Goal: Task Accomplishment & Management: Manage account settings

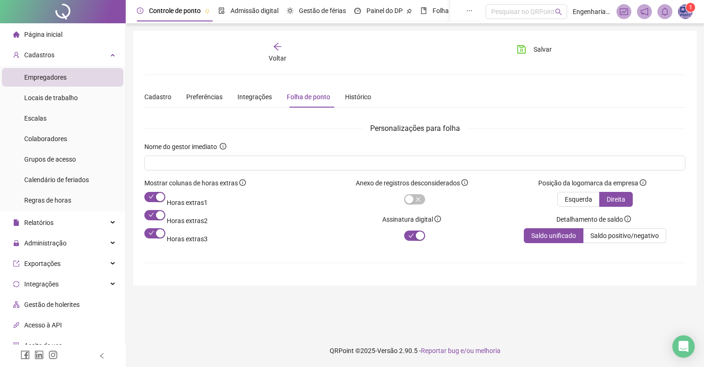
click at [685, 10] on span "1" at bounding box center [685, 11] width 15 height 15
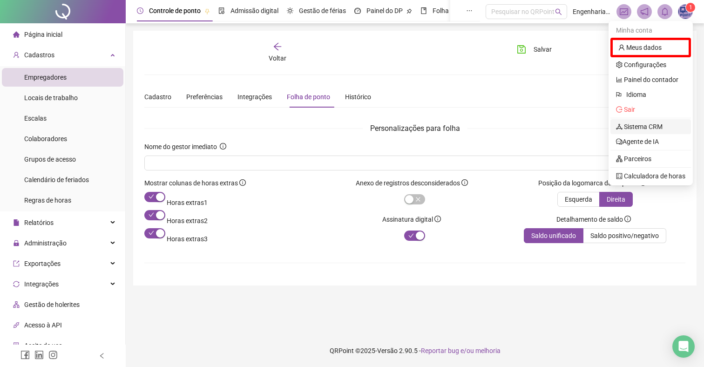
click at [652, 124] on link "Sistema CRM" at bounding box center [639, 126] width 47 height 7
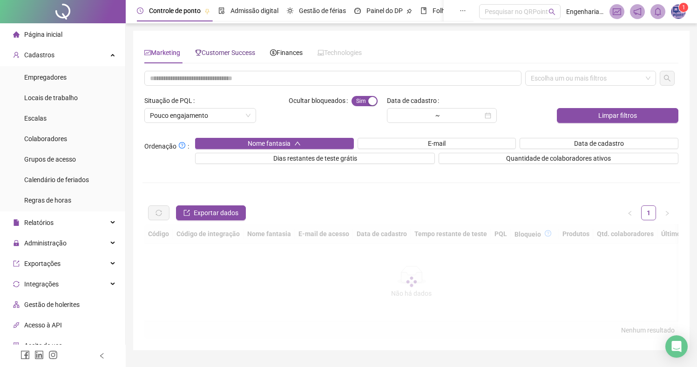
click at [238, 52] on span "Customer Success" at bounding box center [225, 52] width 60 height 7
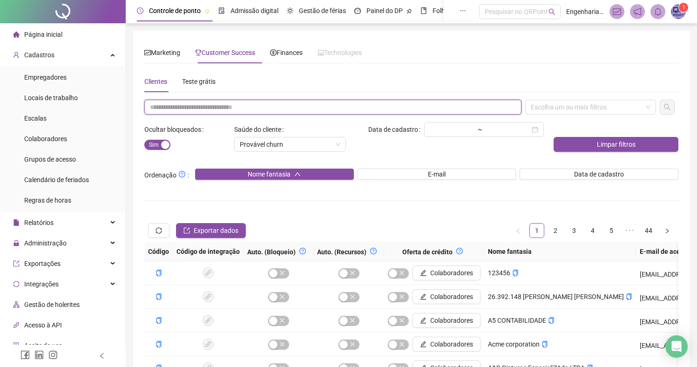
click at [240, 106] on input "text" at bounding box center [332, 107] width 377 height 15
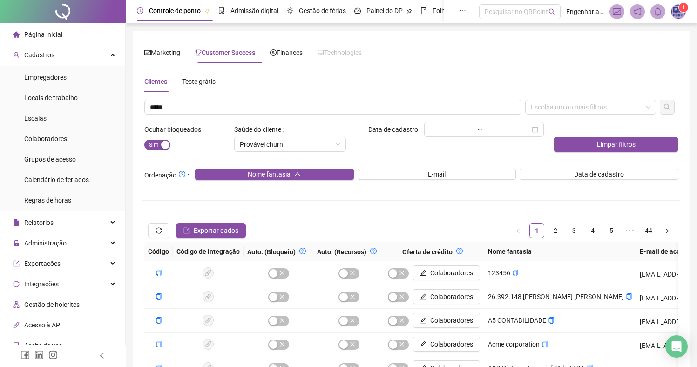
click at [601, 116] on div "***** Escolha um ou mais filtros Ocultar bloqueados Sim Não Saúde do cliente Pr…" at bounding box center [410, 308] width 537 height 416
click at [598, 113] on div "Escolha um ou mais filtros" at bounding box center [590, 107] width 131 height 15
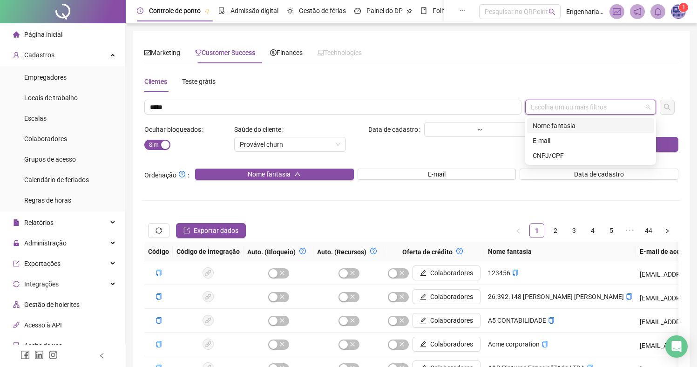
click at [571, 124] on div "Nome fantasia" at bounding box center [590, 126] width 116 height 10
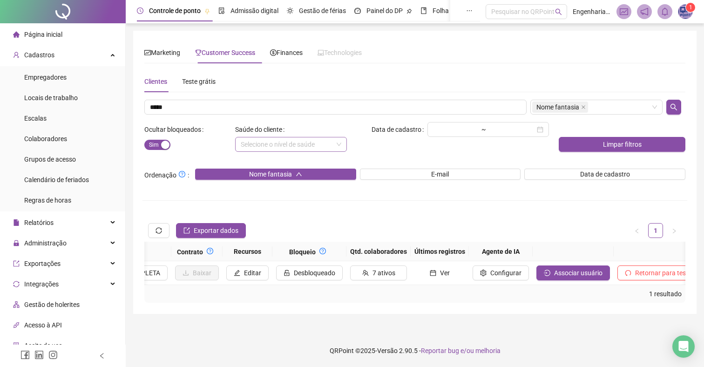
scroll to position [0, 914]
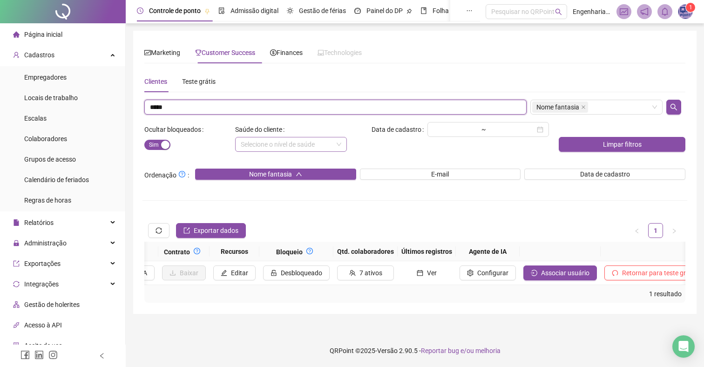
click at [188, 106] on input "*****" at bounding box center [335, 107] width 382 height 15
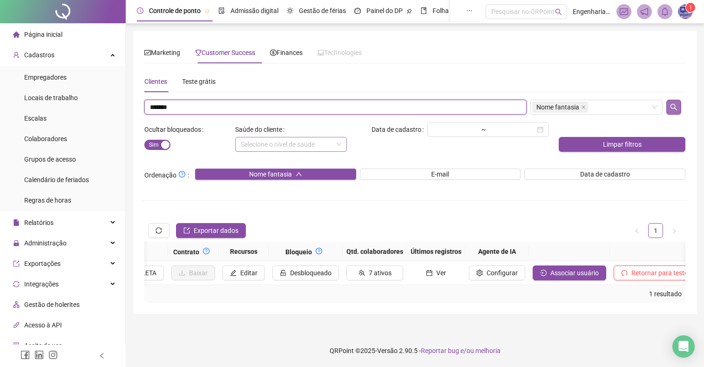
type input "*******"
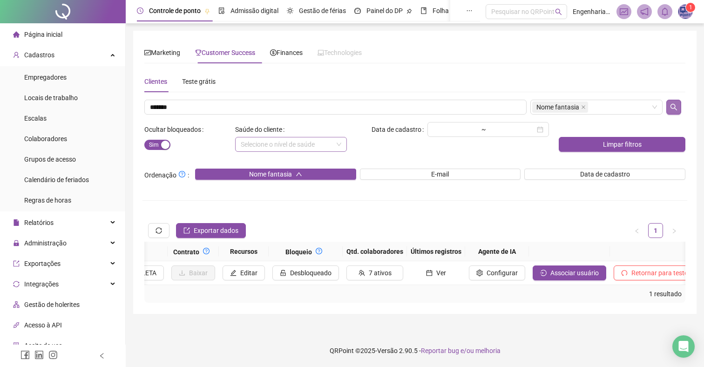
click at [671, 105] on icon "search" at bounding box center [673, 107] width 7 height 7
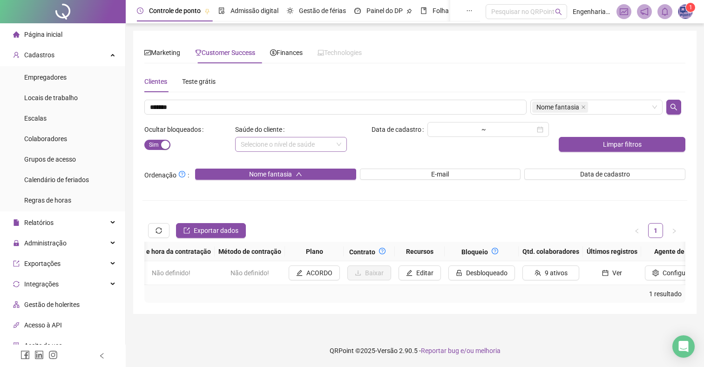
scroll to position [0, 739]
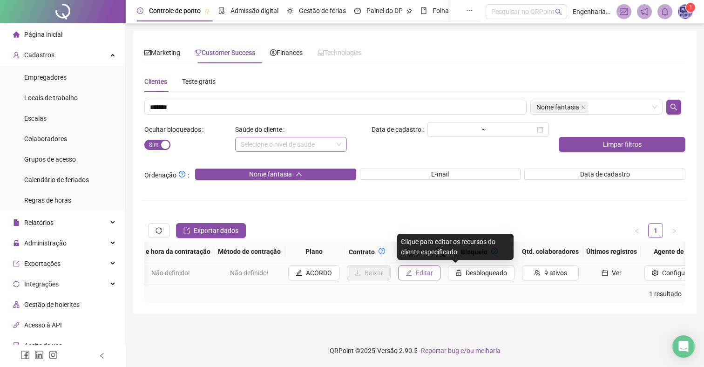
click at [433, 275] on span "Editar" at bounding box center [424, 273] width 17 height 10
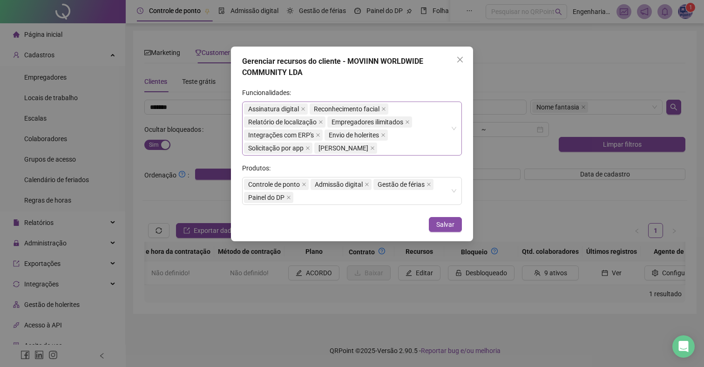
click at [436, 143] on div "Assinatura digital Reconhecimento facial Relatório de localização Empregadores …" at bounding box center [347, 128] width 206 height 52
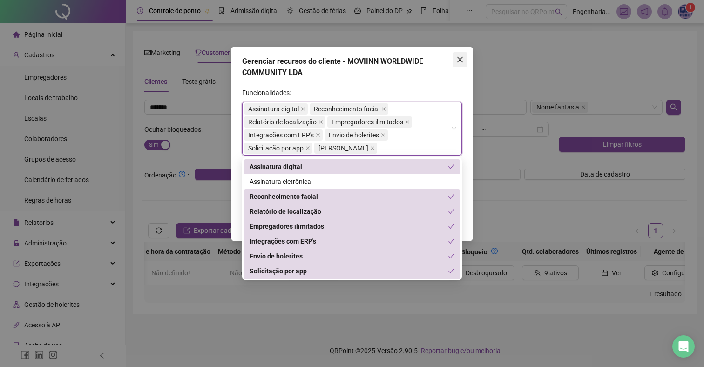
click at [467, 56] on span "Close" at bounding box center [459, 59] width 15 height 7
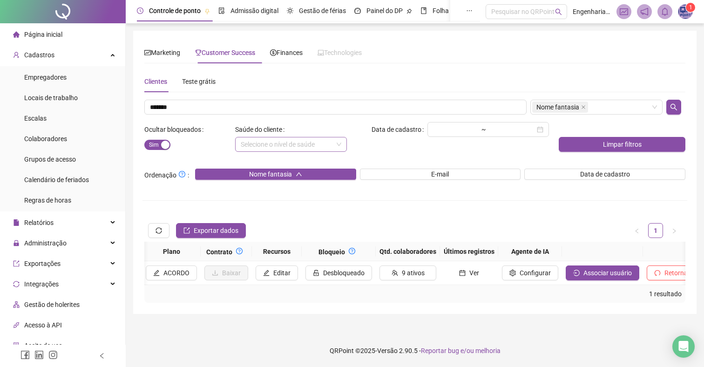
scroll to position [0, 881]
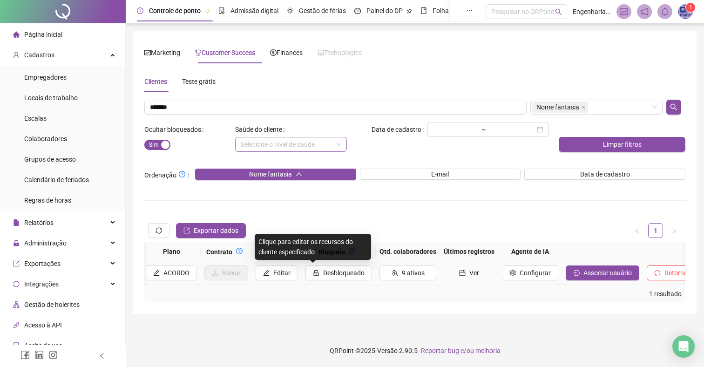
click at [293, 275] on button "Editar" at bounding box center [276, 272] width 42 height 15
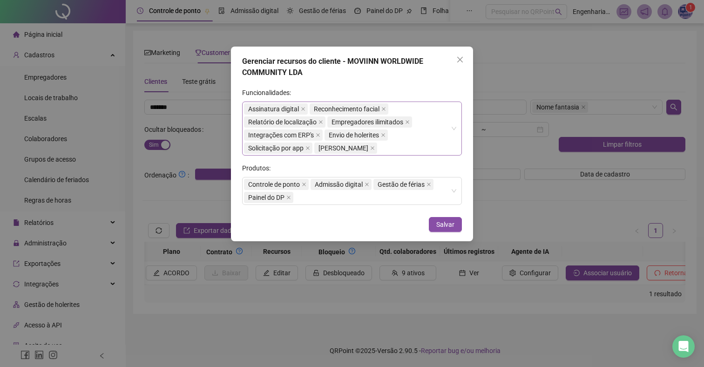
click at [422, 134] on div "Assinatura digital Reconhecimento facial Relatório de localização Empregadores …" at bounding box center [347, 128] width 206 height 52
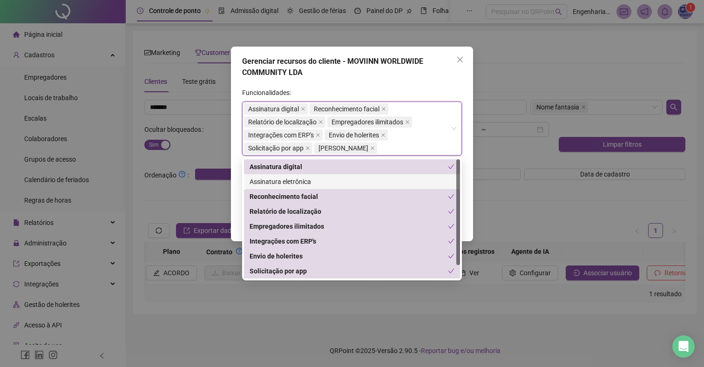
click at [310, 180] on div "Assinatura eletrônica" at bounding box center [351, 181] width 205 height 10
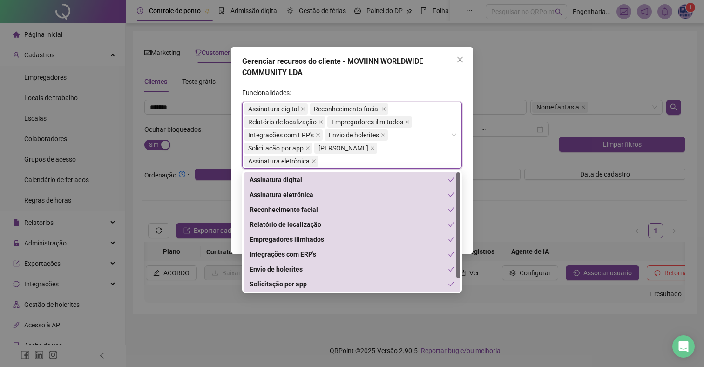
click at [409, 181] on div "Assinatura digital" at bounding box center [348, 180] width 198 height 10
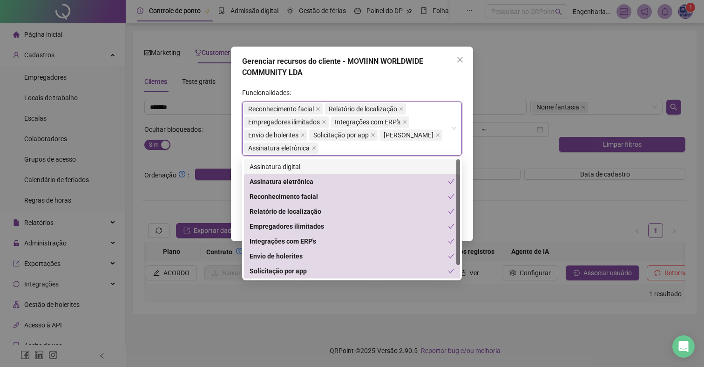
click at [445, 78] on div "Gerenciar recursos do cliente - MOVIINN WORLDWIDE COMMUNITY LDA Funcionalidades…" at bounding box center [352, 144] width 242 height 195
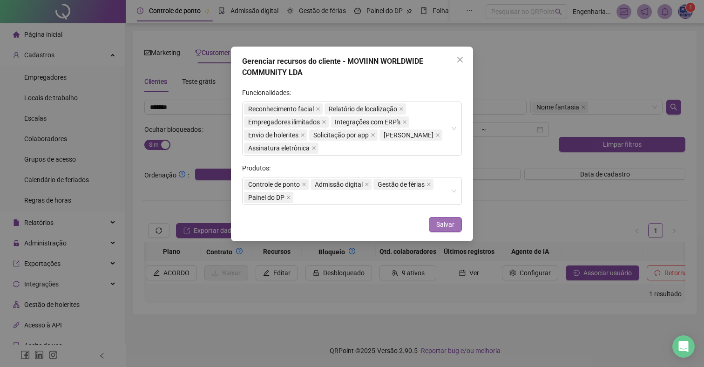
click at [446, 221] on span "Salvar" at bounding box center [445, 224] width 18 height 10
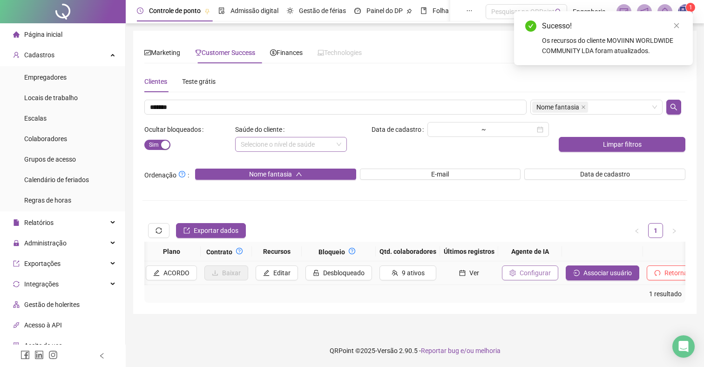
click at [552, 271] on button "Configurar" at bounding box center [530, 272] width 56 height 15
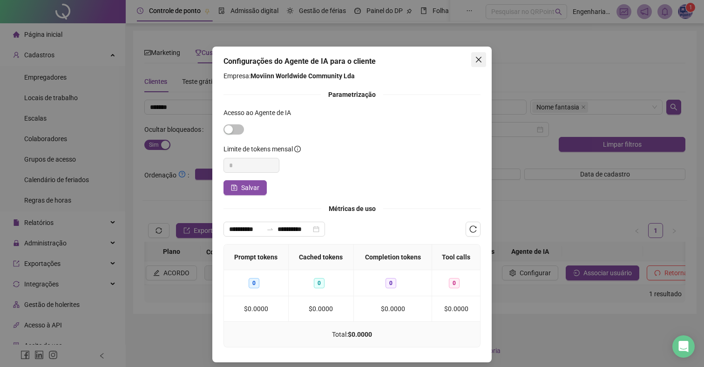
click at [475, 59] on icon "close" at bounding box center [478, 59] width 7 height 7
